Goal: Task Accomplishment & Management: Manage account settings

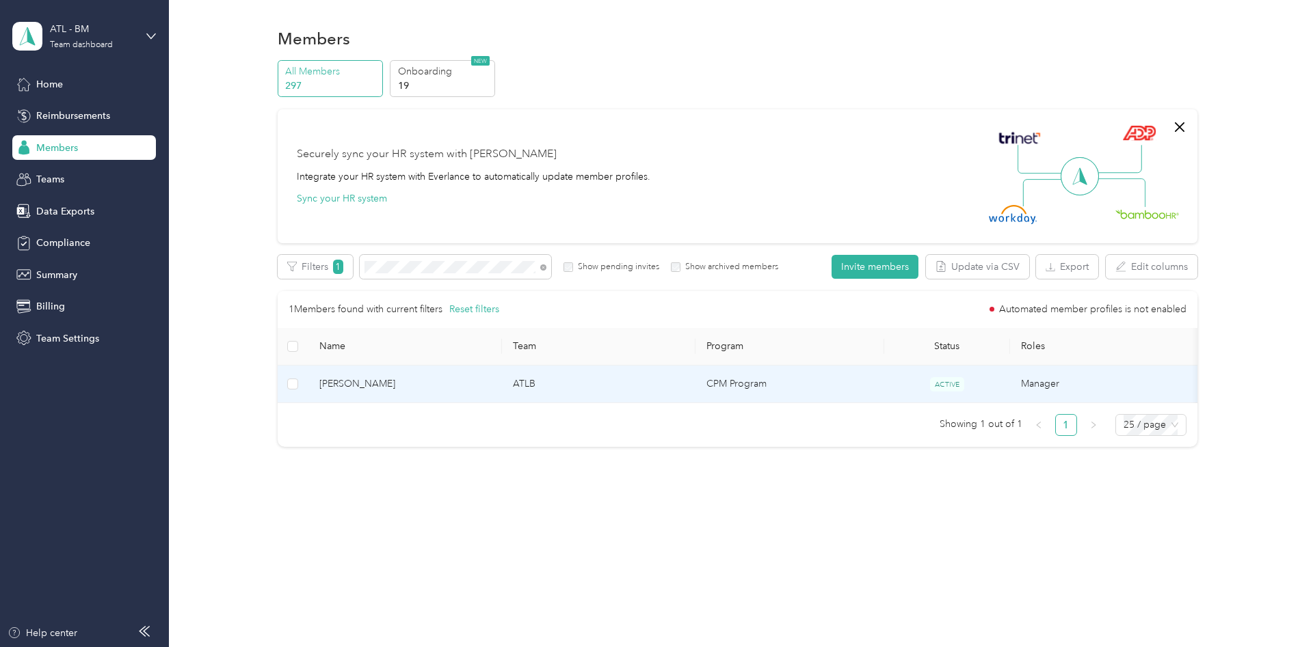
click at [377, 388] on span "[PERSON_NAME]" at bounding box center [405, 384] width 172 height 15
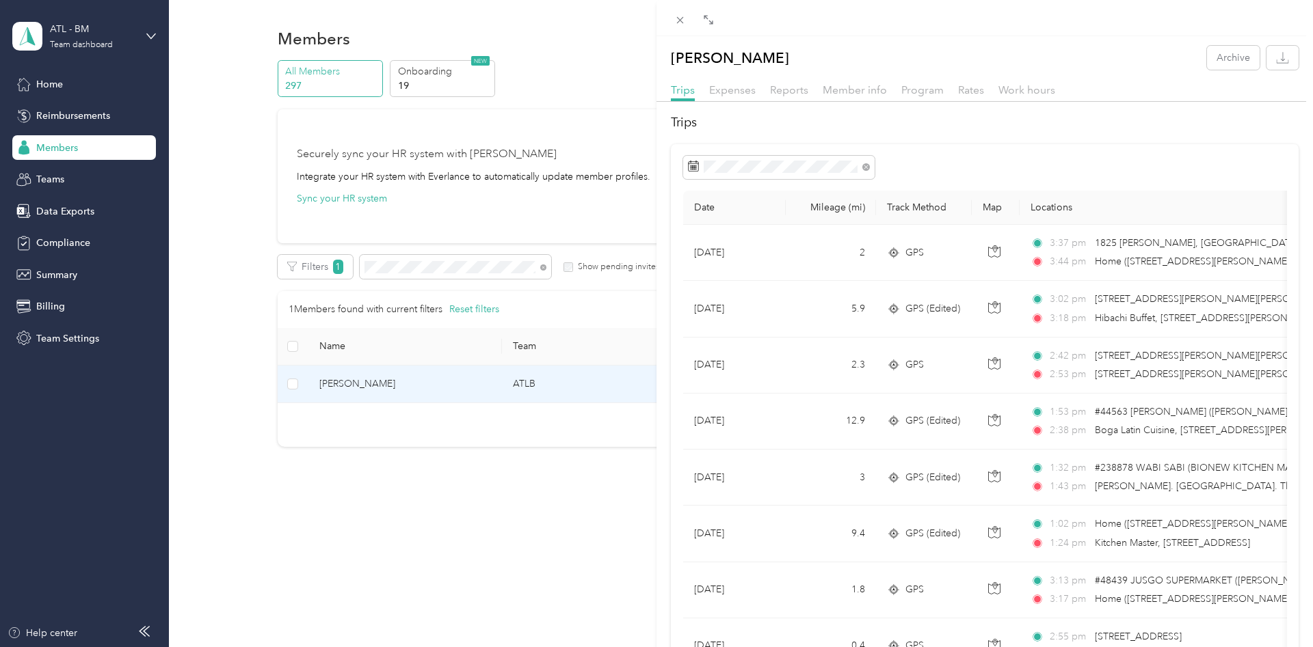
click at [742, 99] on div "Trips Expenses Reports Member info Program Rates Work hours" at bounding box center [984, 92] width 656 height 20
click at [742, 89] on span "Expenses" at bounding box center [732, 89] width 46 height 13
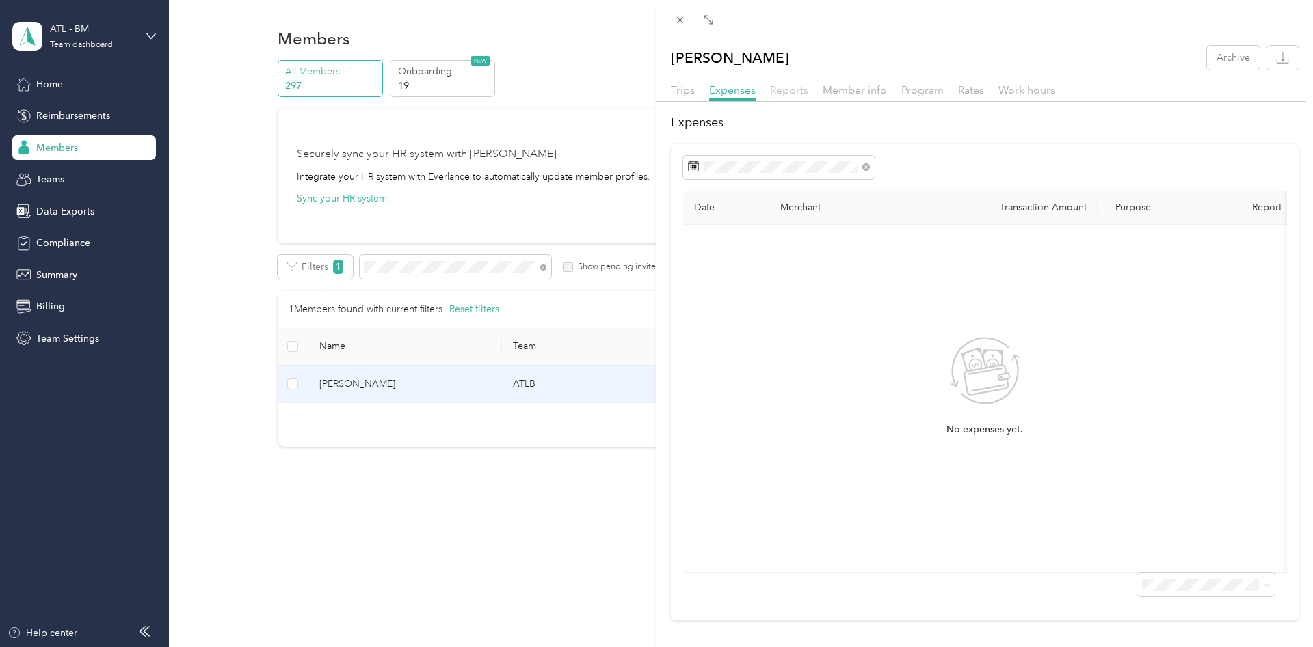
click at [800, 87] on span "Reports" at bounding box center [789, 89] width 38 height 13
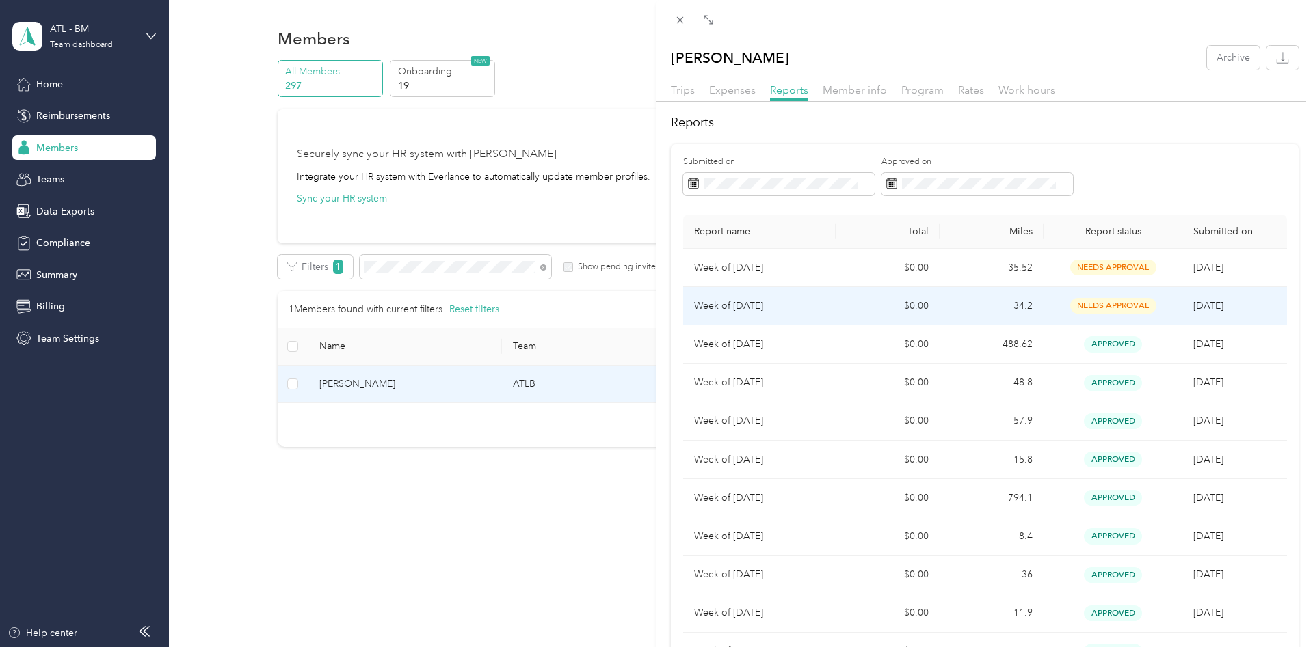
click at [842, 308] on td "$0.00" at bounding box center [887, 306] width 104 height 38
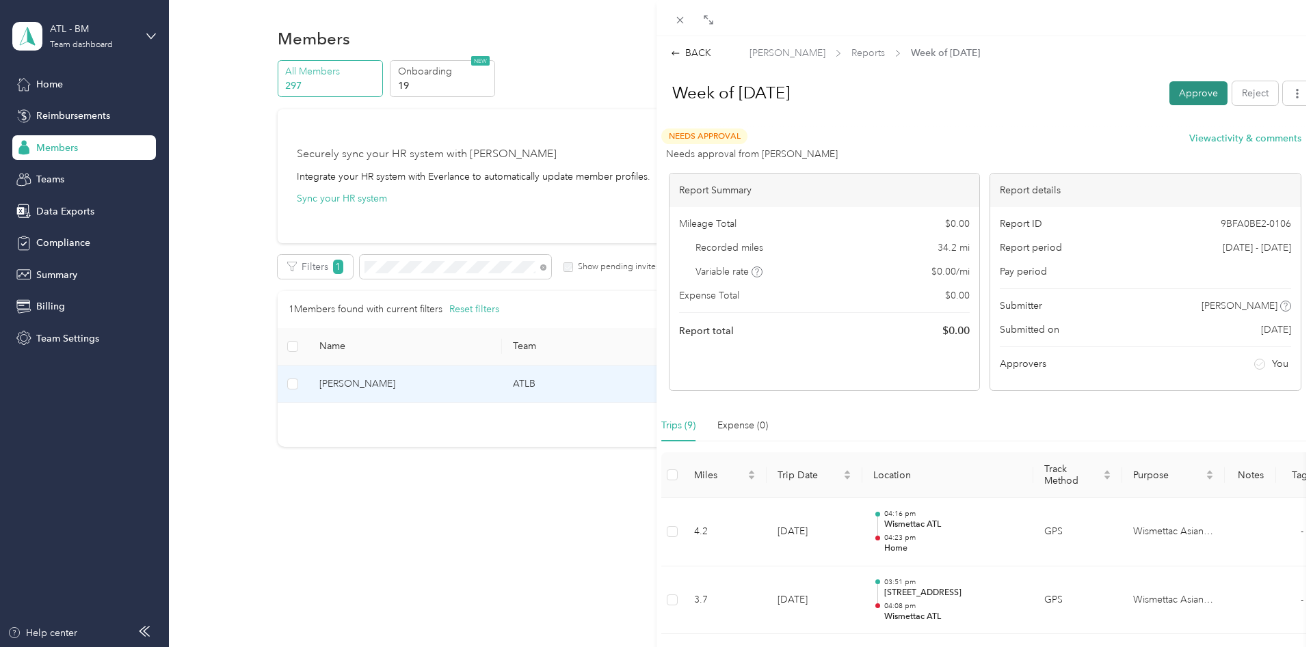
click at [1178, 90] on button "Approve" at bounding box center [1198, 93] width 58 height 24
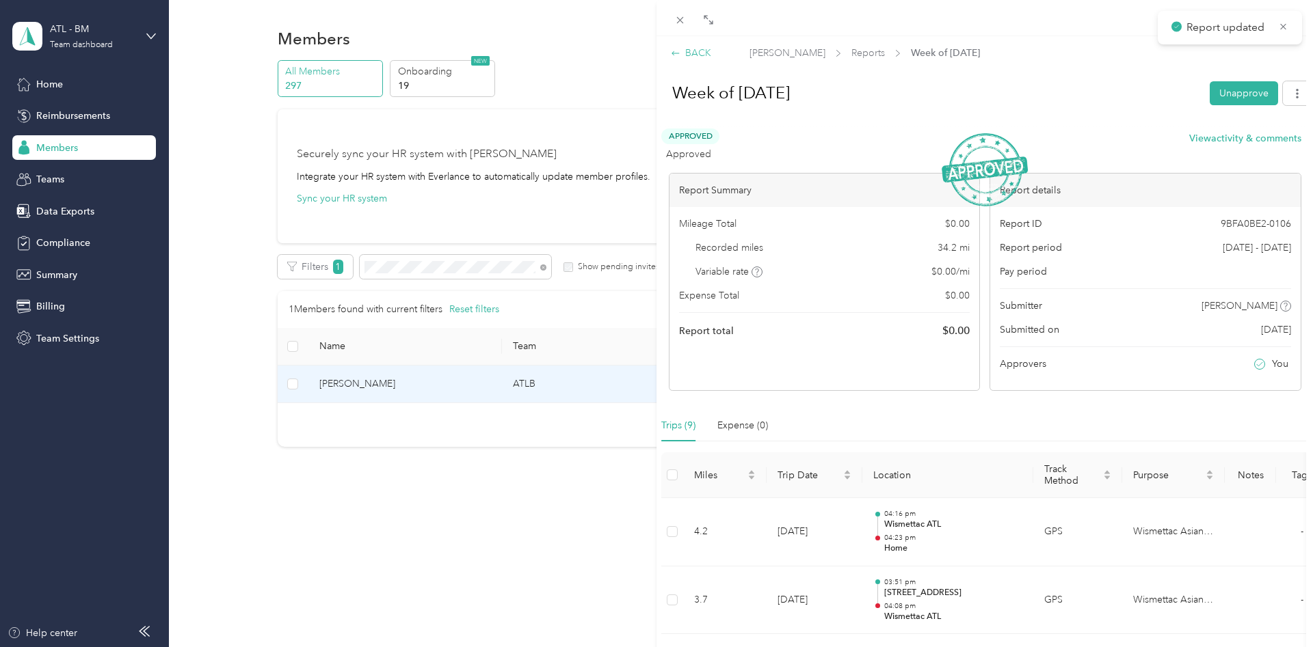
click at [699, 52] on div "BACK" at bounding box center [691, 53] width 40 height 14
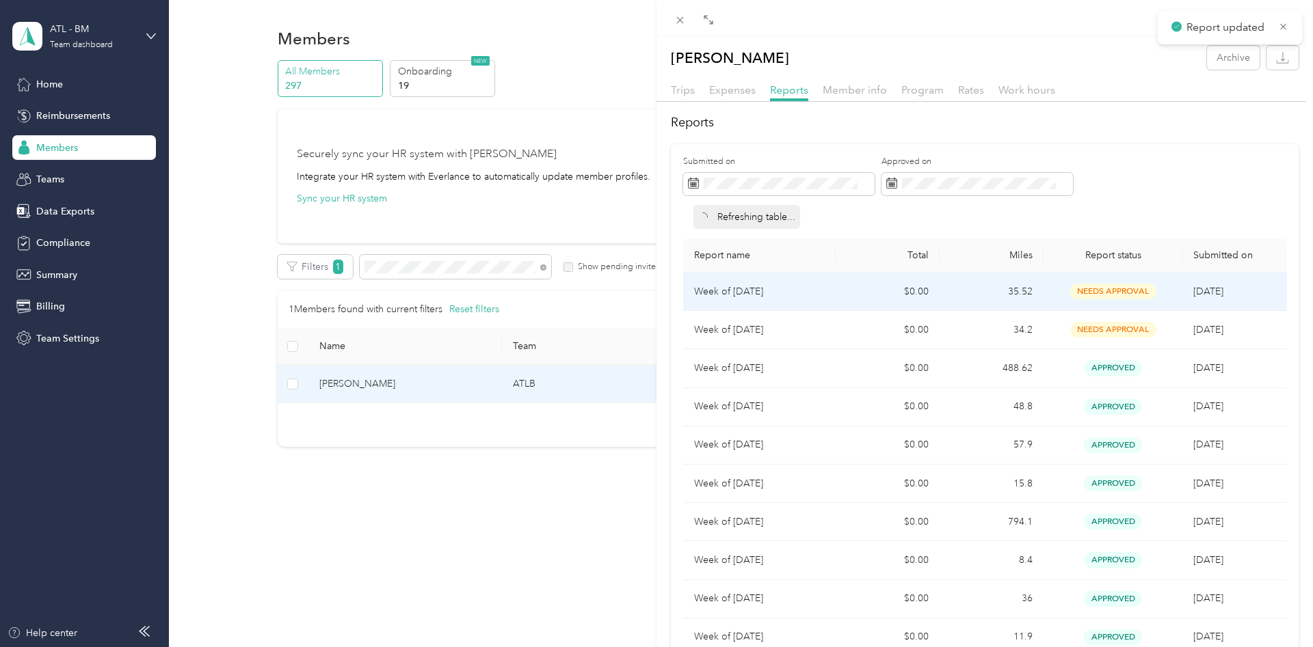
click at [830, 295] on td "Week of [DATE]" at bounding box center [759, 292] width 152 height 38
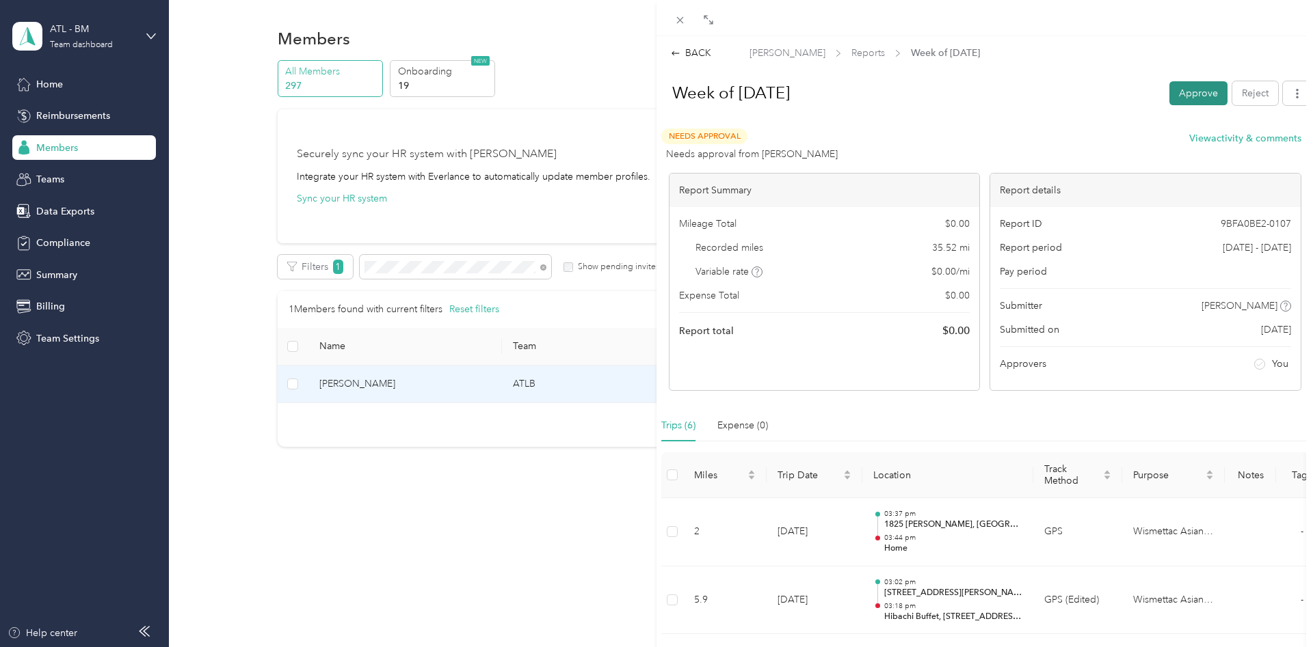
click at [1185, 94] on button "Approve" at bounding box center [1198, 93] width 58 height 24
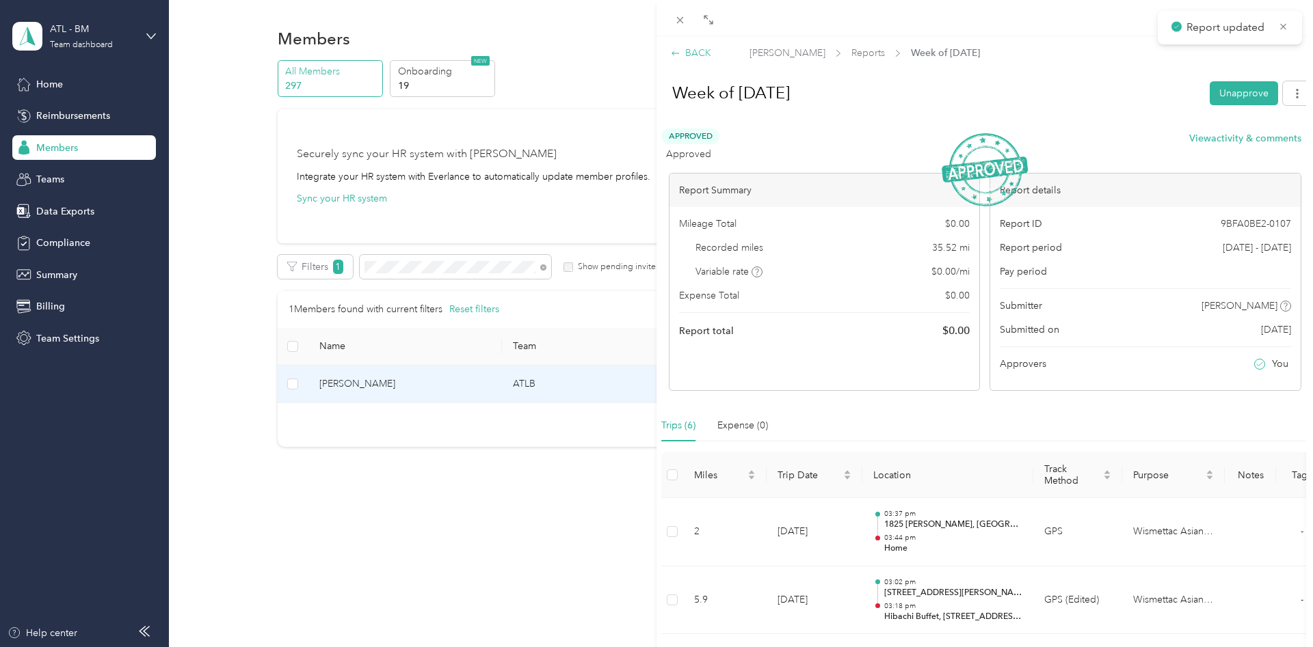
click at [702, 53] on div "BACK" at bounding box center [691, 53] width 40 height 14
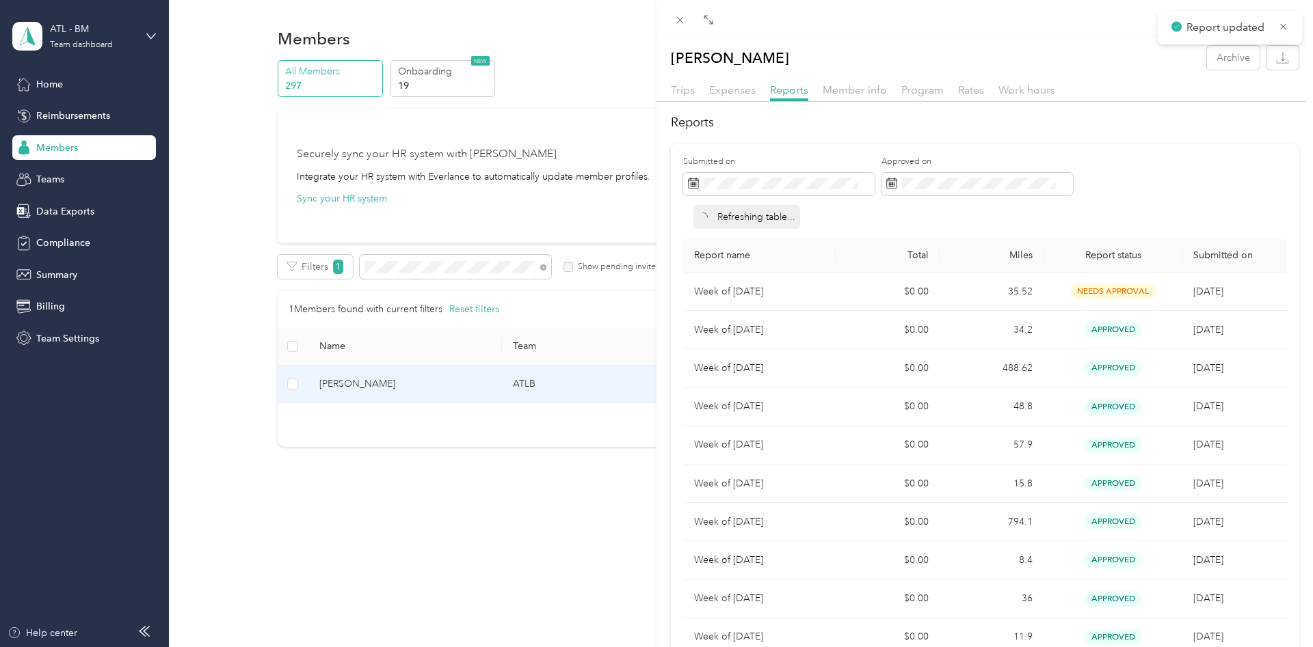
click at [461, 265] on div "[PERSON_NAME] Archive Trips Expenses Reports Member info Program Rates Work hou…" at bounding box center [656, 323] width 1313 height 647
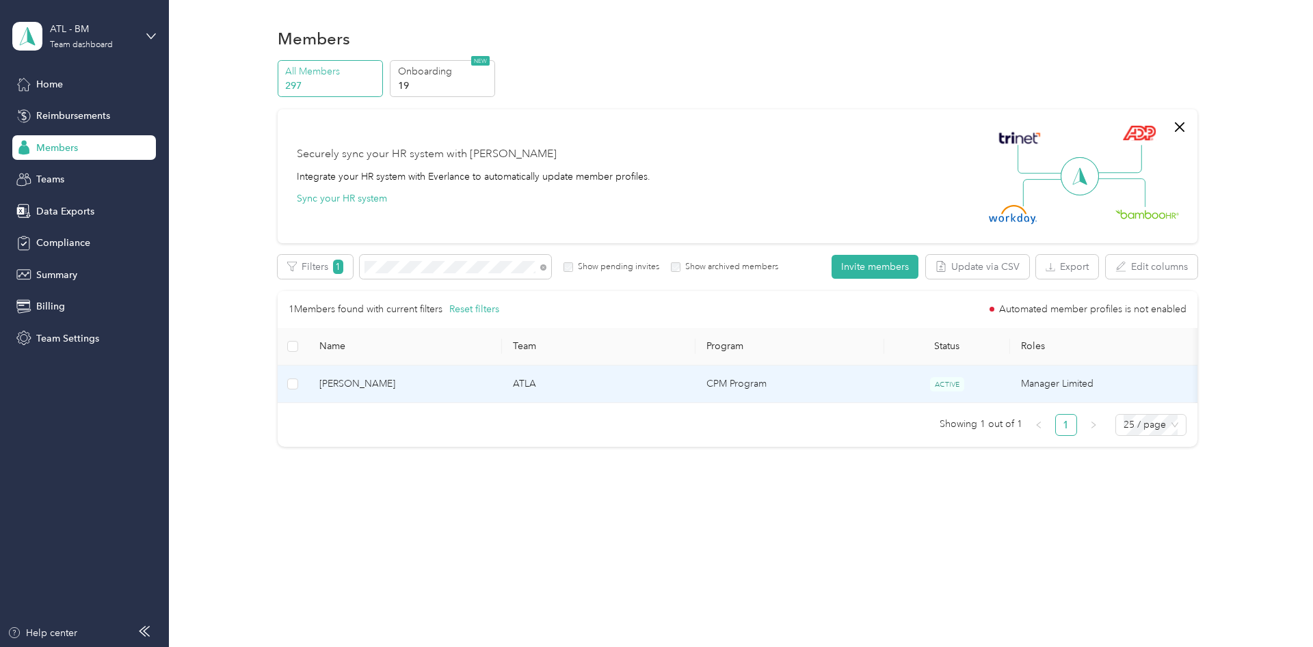
click at [407, 391] on span "[PERSON_NAME]" at bounding box center [405, 384] width 172 height 15
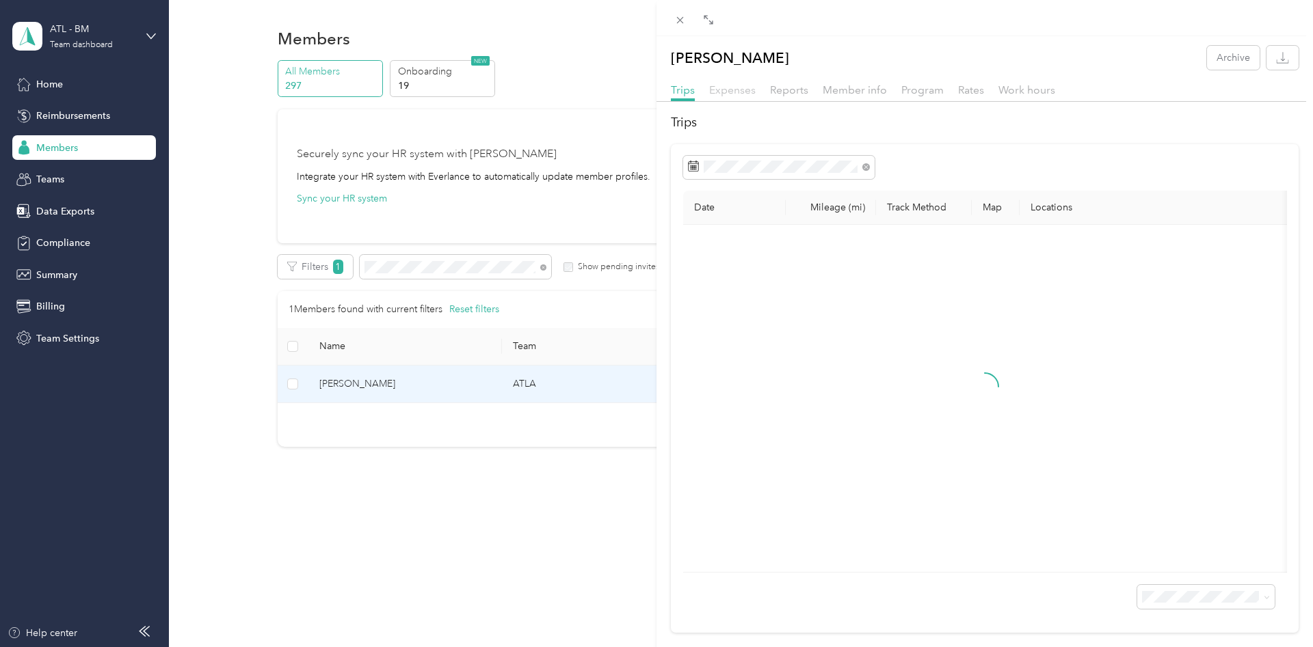
click at [750, 93] on span "Expenses" at bounding box center [732, 89] width 46 height 13
click at [788, 92] on span "Reports" at bounding box center [789, 89] width 38 height 13
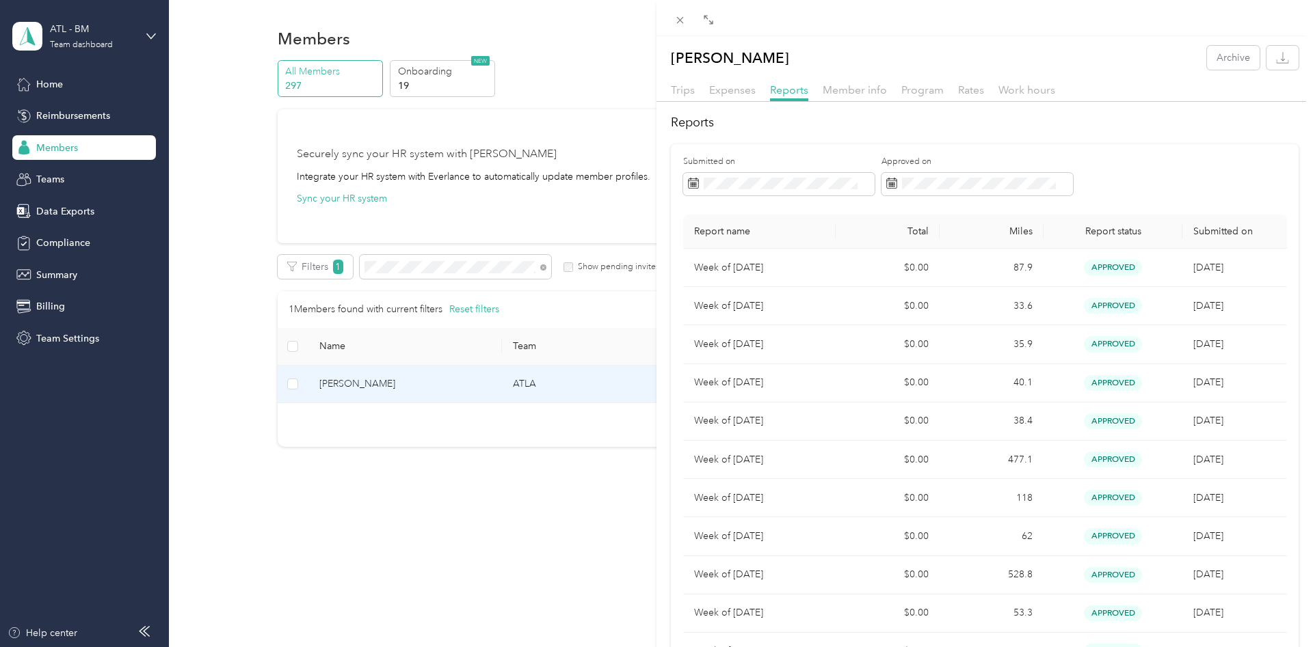
click at [543, 267] on div "[PERSON_NAME] Archive Trips Expenses Reports Member info Program Rates Work hou…" at bounding box center [656, 323] width 1313 height 647
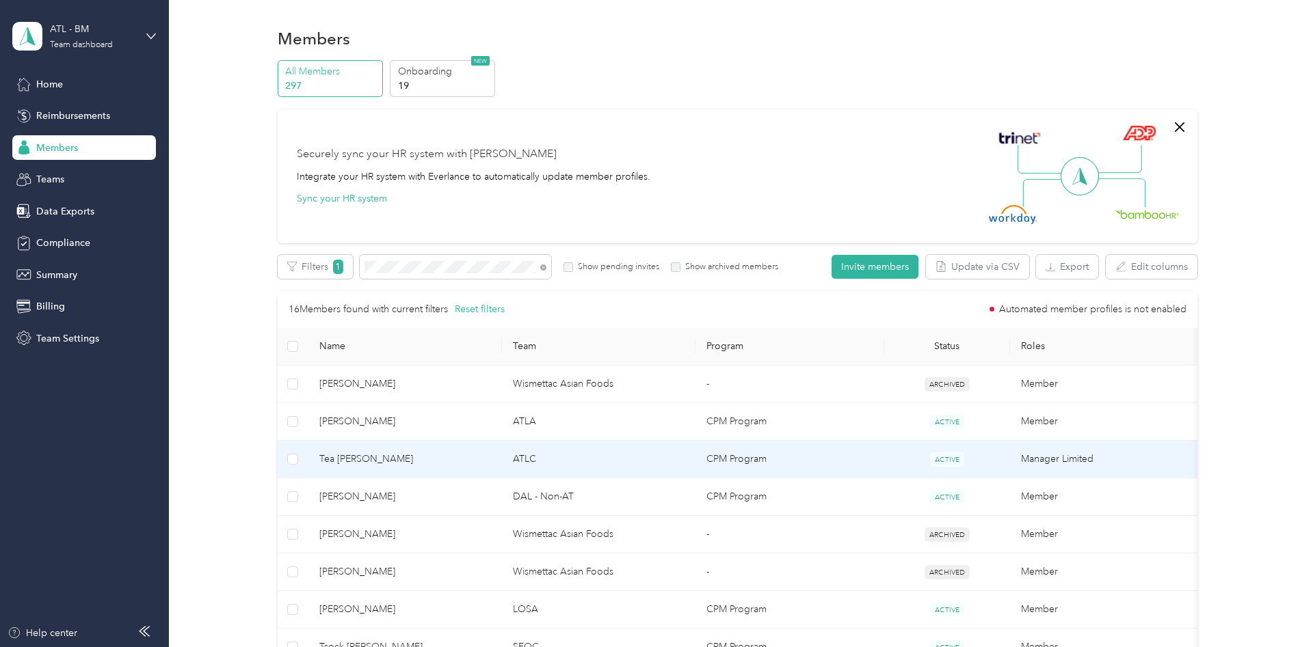
click at [386, 468] on td "Tea [PERSON_NAME]" at bounding box center [404, 460] width 193 height 38
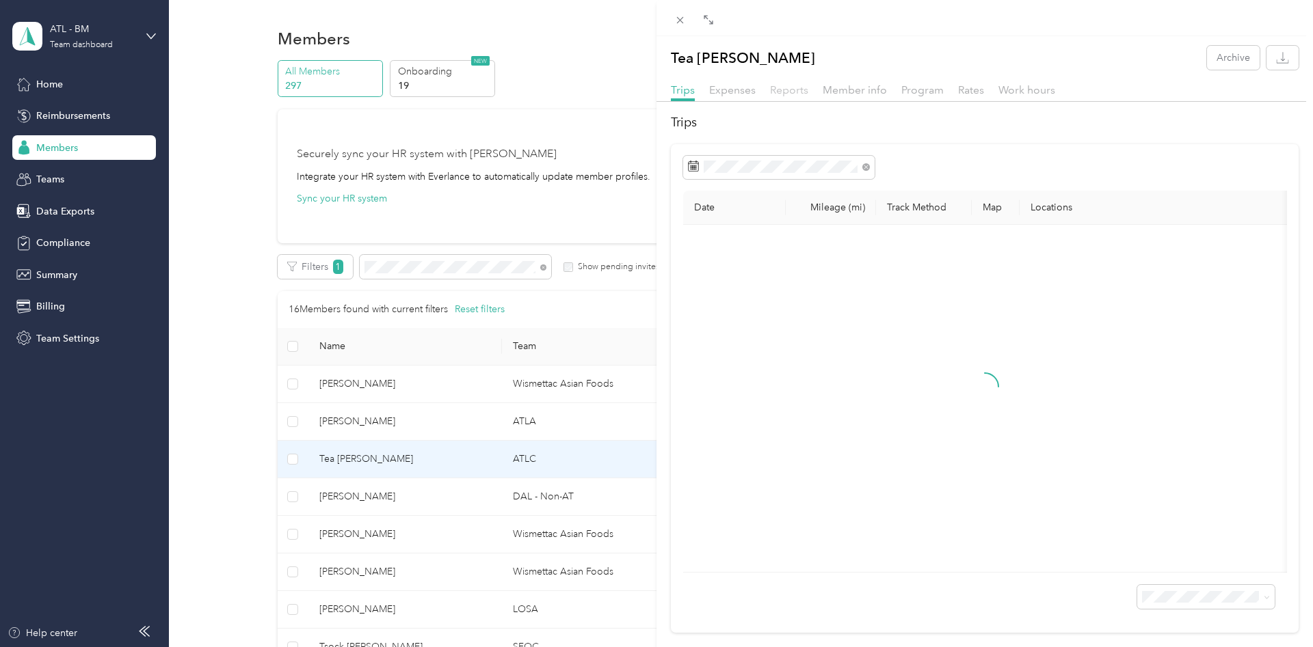
click at [789, 94] on span "Reports" at bounding box center [789, 89] width 38 height 13
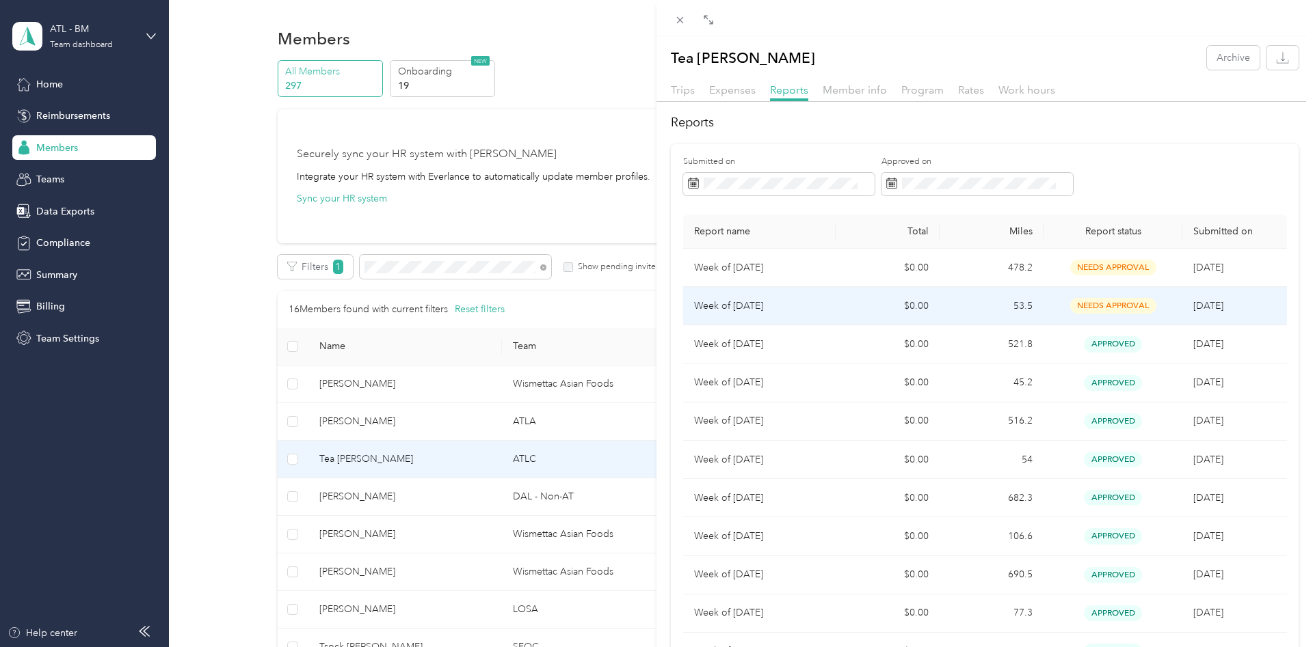
click at [825, 313] on td "Week of [DATE]" at bounding box center [759, 306] width 152 height 38
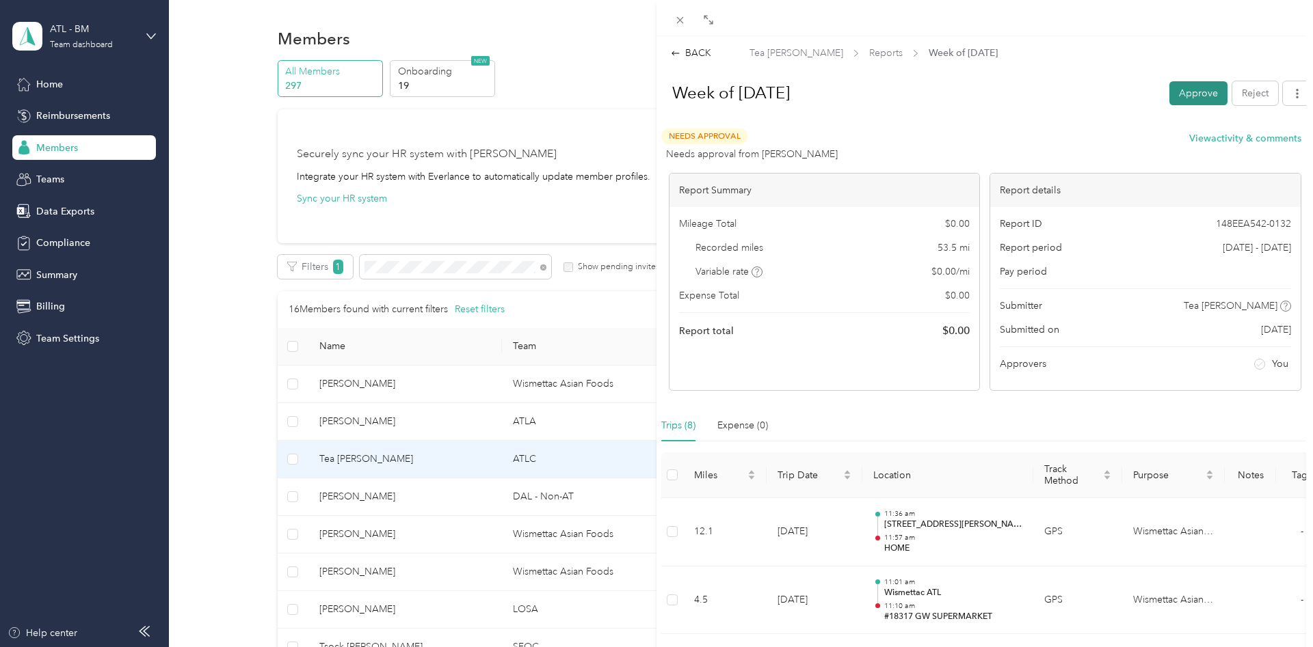
click at [1195, 94] on button "Approve" at bounding box center [1198, 93] width 58 height 24
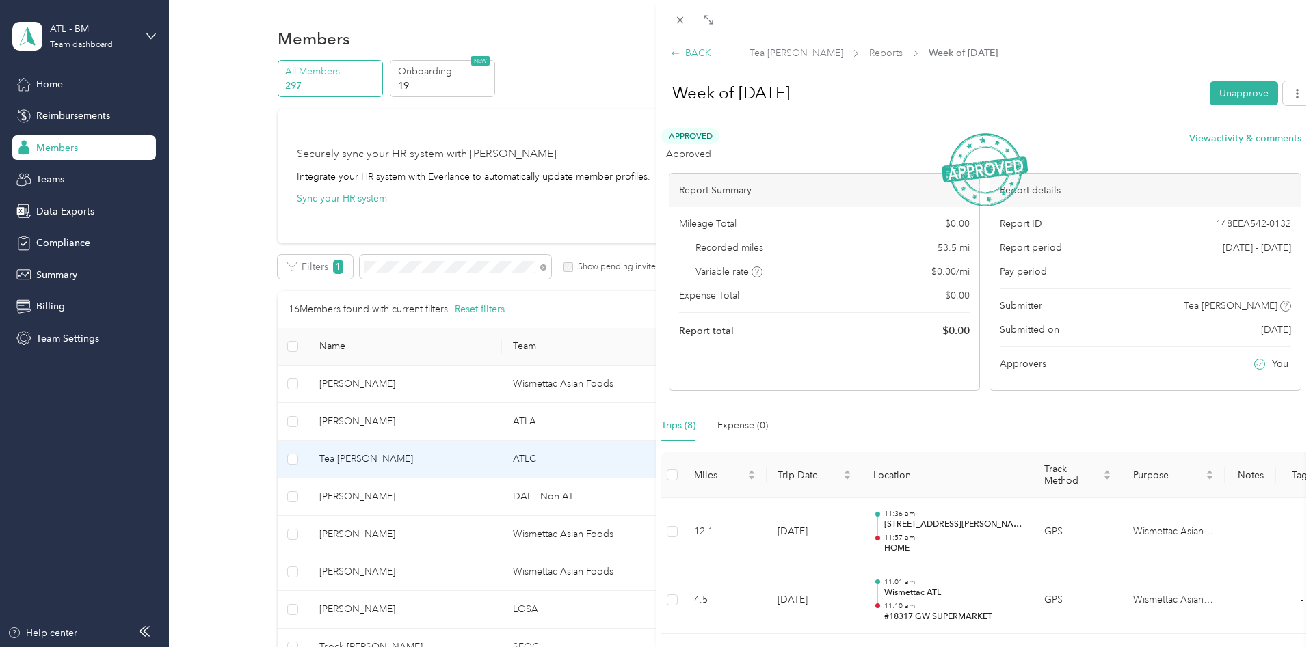
click at [692, 56] on div "BACK" at bounding box center [691, 53] width 40 height 14
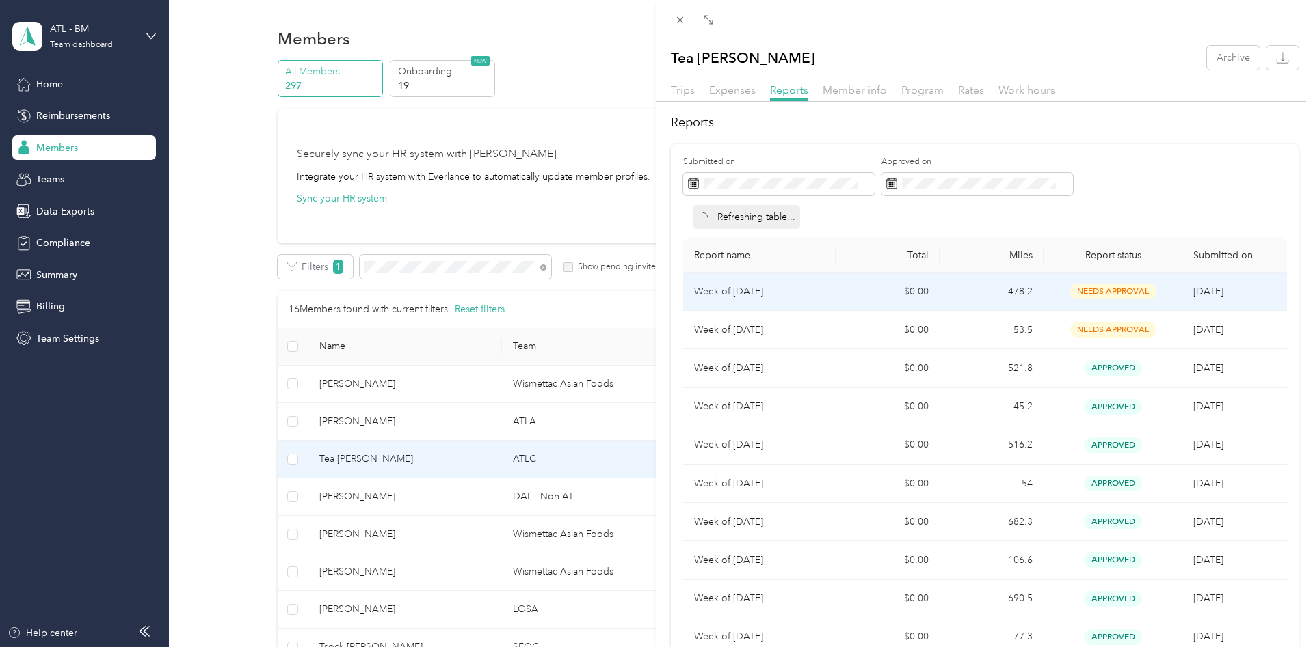
click at [863, 288] on td "$0.00" at bounding box center [887, 292] width 104 height 38
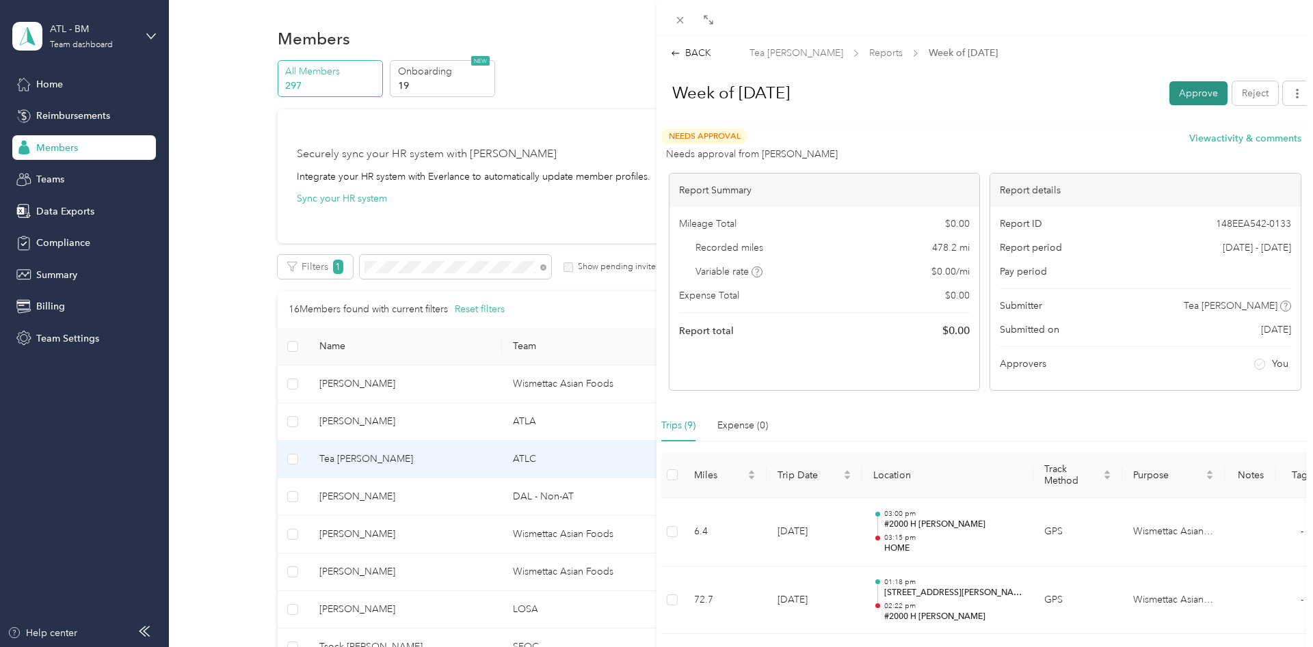
click at [1185, 99] on button "Approve" at bounding box center [1198, 93] width 58 height 24
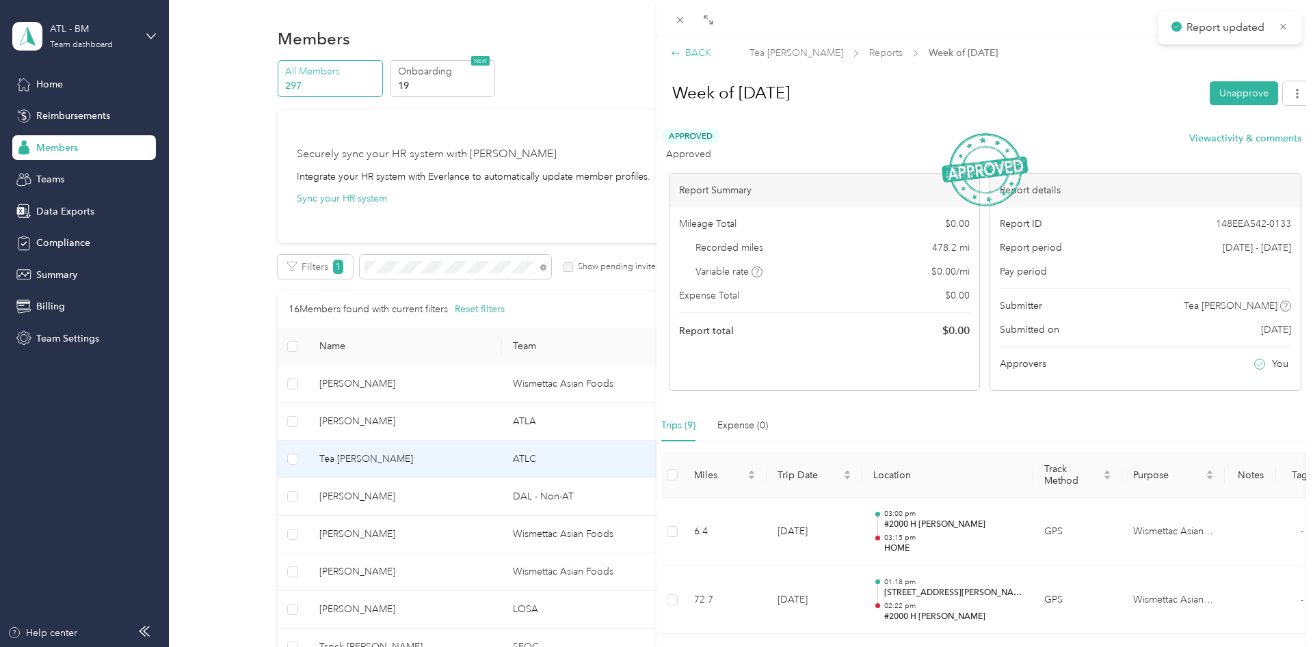
click at [701, 51] on div "BACK" at bounding box center [691, 53] width 40 height 14
